Goal: Task Accomplishment & Management: Manage account settings

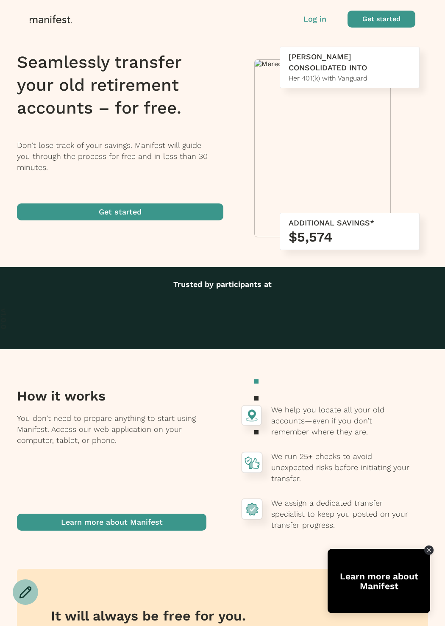
click at [311, 18] on p "Log in" at bounding box center [314, 19] width 23 height 11
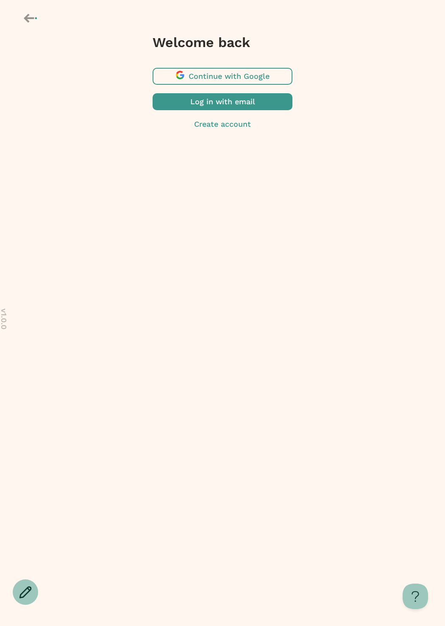
click at [278, 72] on span "button" at bounding box center [223, 76] width 140 height 17
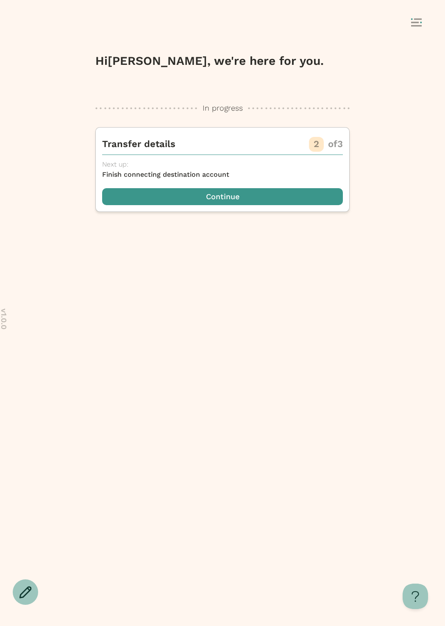
click at [373, 257] on div "Hi [PERSON_NAME] , we're here for you. In progress In progress Transfer details…" at bounding box center [222, 336] width 445 height 580
click at [300, 200] on span "button" at bounding box center [222, 196] width 241 height 17
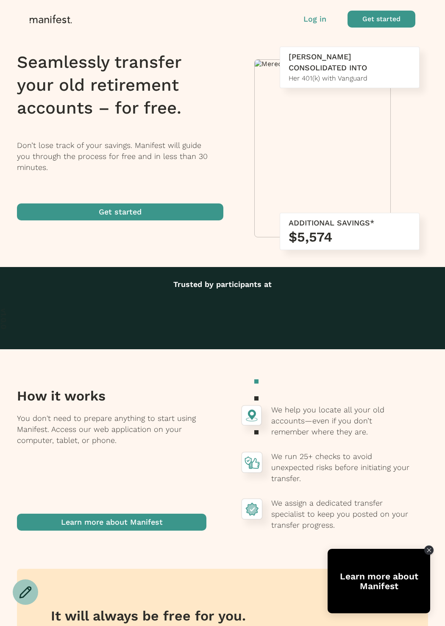
click at [326, 17] on p "Log in" at bounding box center [314, 19] width 23 height 11
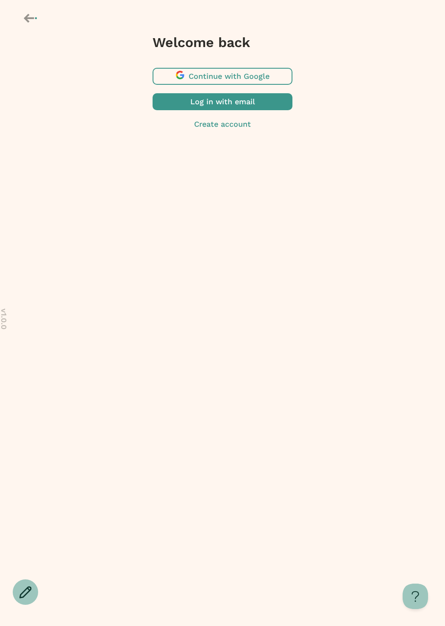
click at [265, 71] on span "button" at bounding box center [223, 76] width 140 height 17
